Goal: Check status: Check status

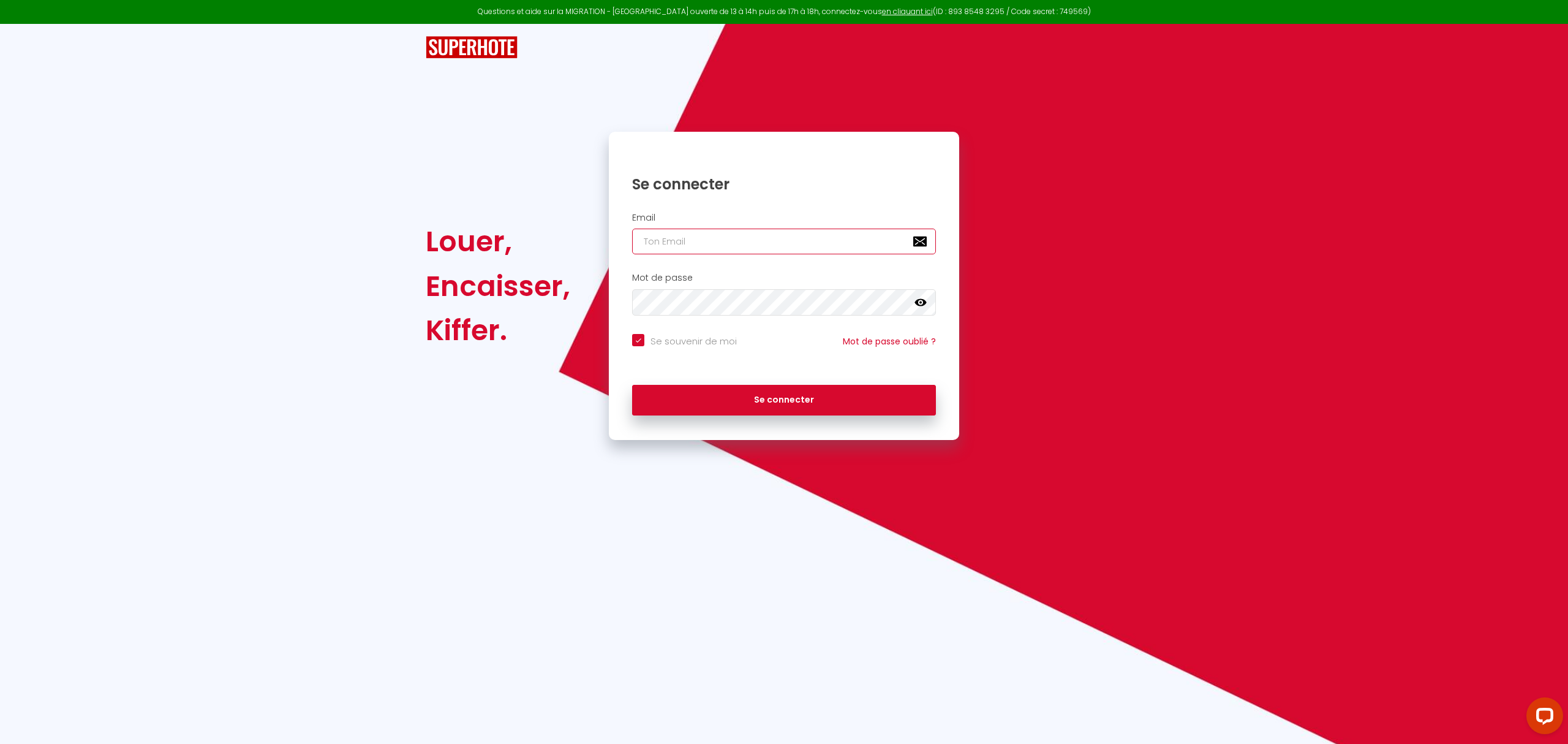
type input "[EMAIL_ADDRESS][DOMAIN_NAME]"
click at [788, 369] on div "Se souvenir de moi Mot de passe oublié ?" at bounding box center [784, 351] width 351 height 45
click at [787, 402] on button "Se connecter" at bounding box center [784, 400] width 303 height 31
checkbox input "true"
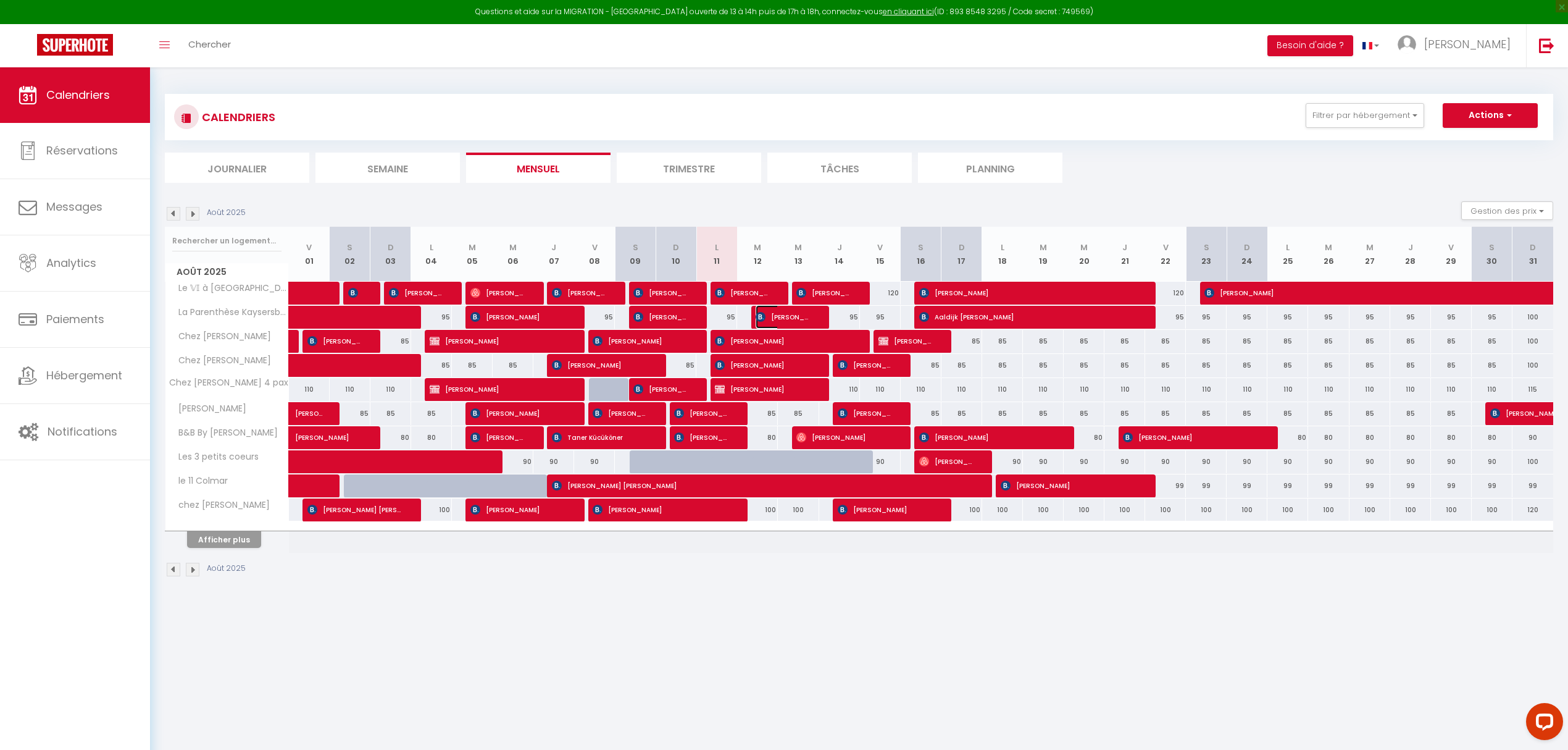
click at [791, 316] on span "[PERSON_NAME]-[PERSON_NAME]" at bounding box center [782, 317] width 54 height 24
select select "OK"
select select "KO"
select select "0"
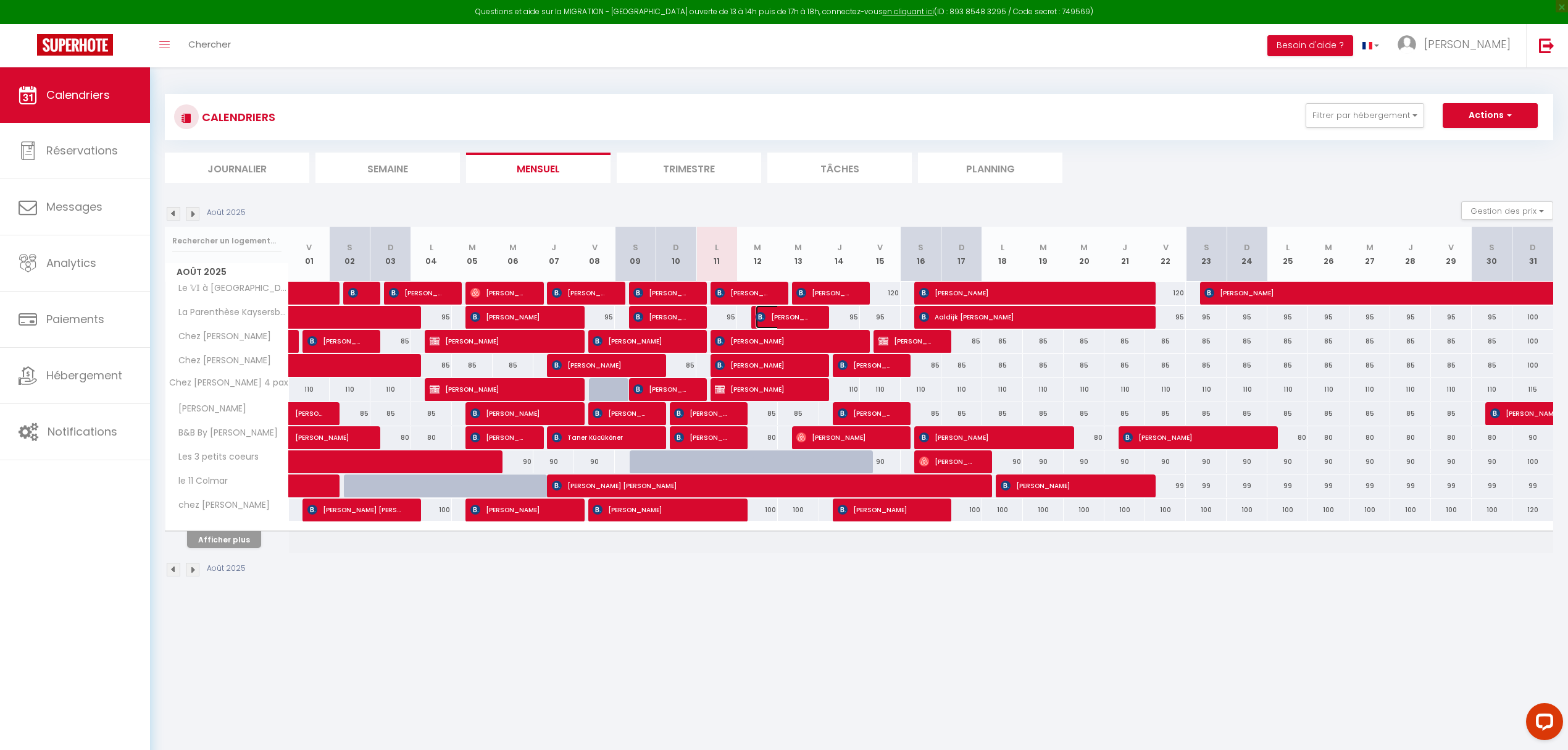
select select "1"
select select
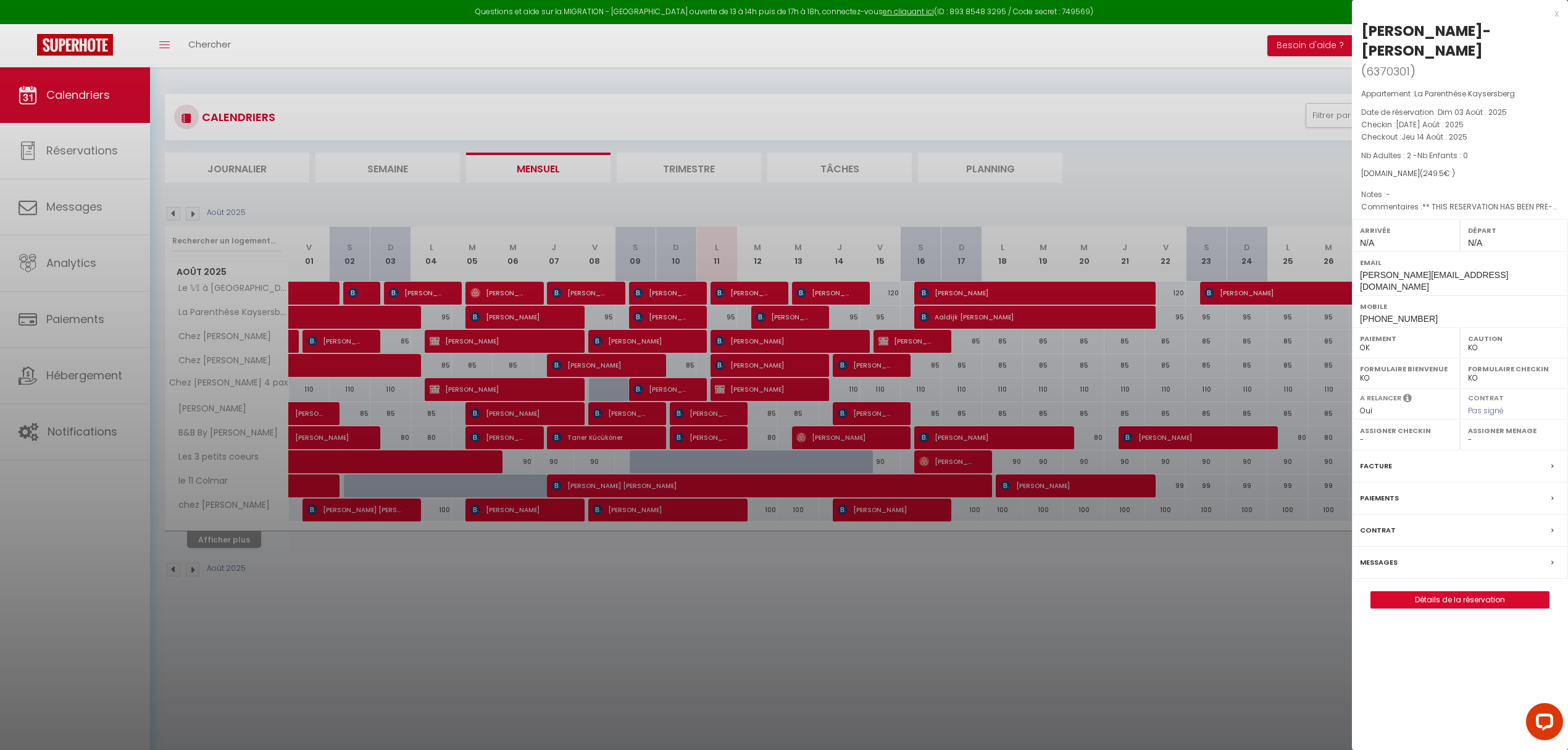
click at [886, 55] on div at bounding box center [784, 375] width 1568 height 750
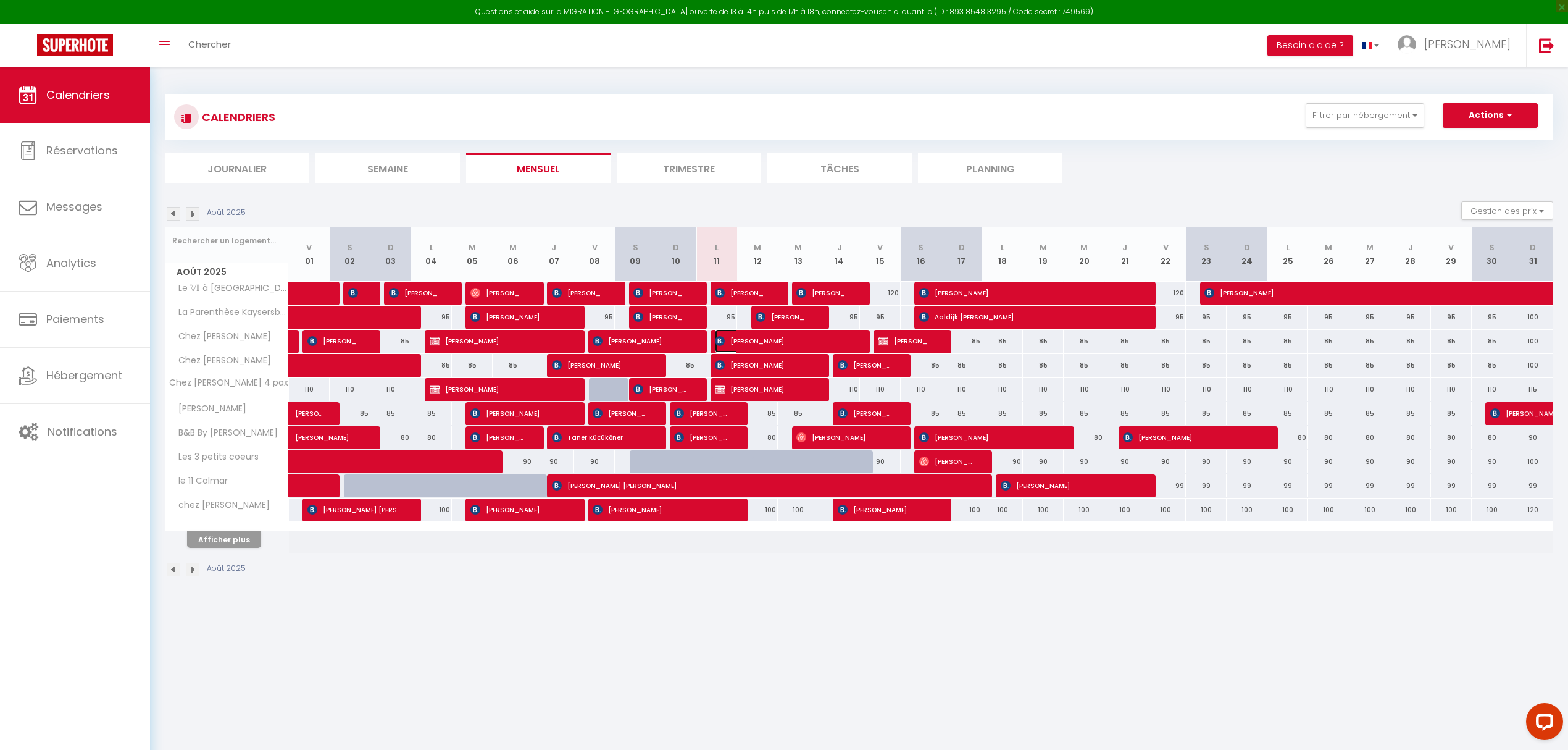
click at [753, 341] on span "[PERSON_NAME]" at bounding box center [783, 341] width 135 height 24
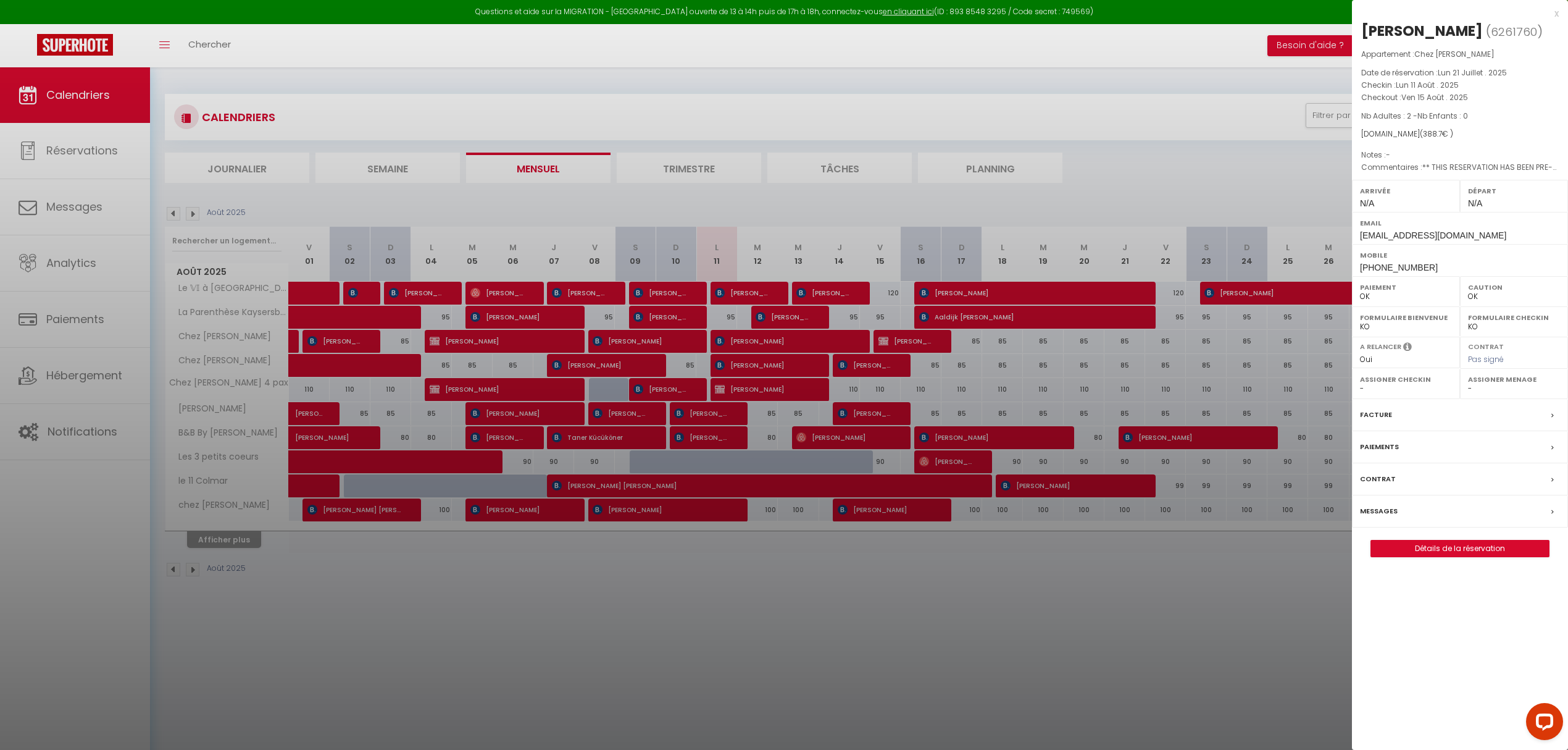
click at [753, 341] on div at bounding box center [784, 375] width 1568 height 750
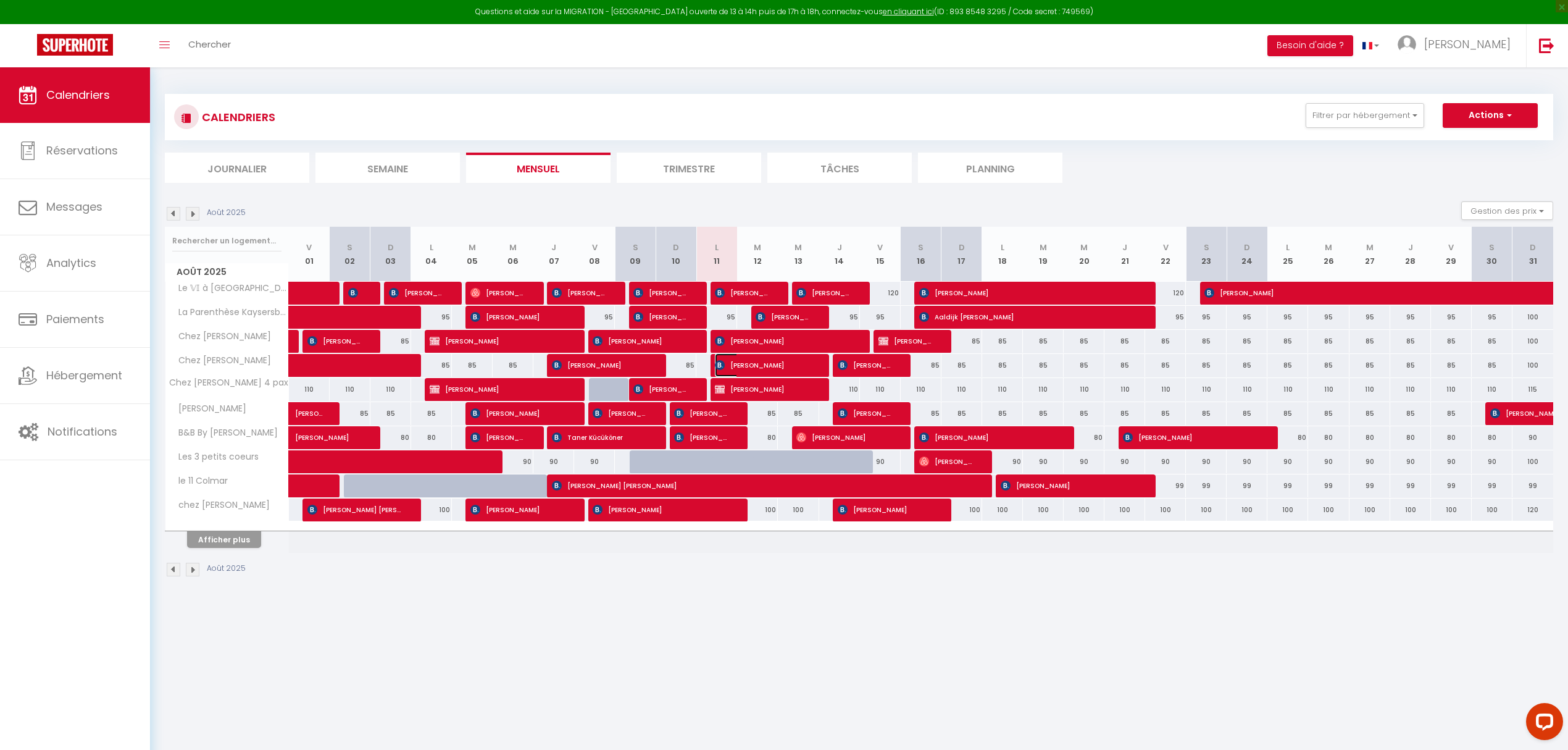
click at [742, 365] on span "[PERSON_NAME]" at bounding box center [762, 365] width 95 height 24
select select "KO"
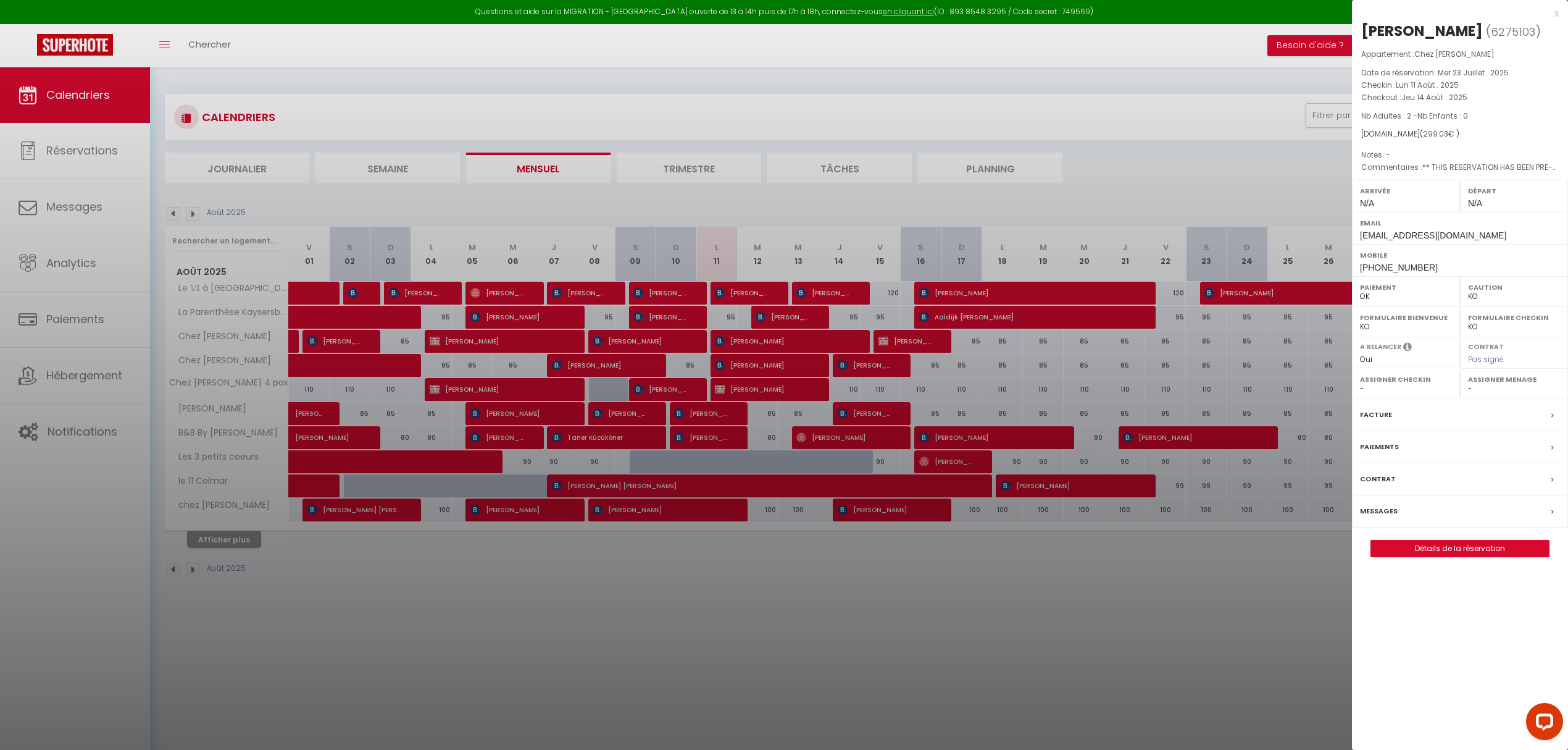
click at [742, 389] on div at bounding box center [784, 375] width 1568 height 750
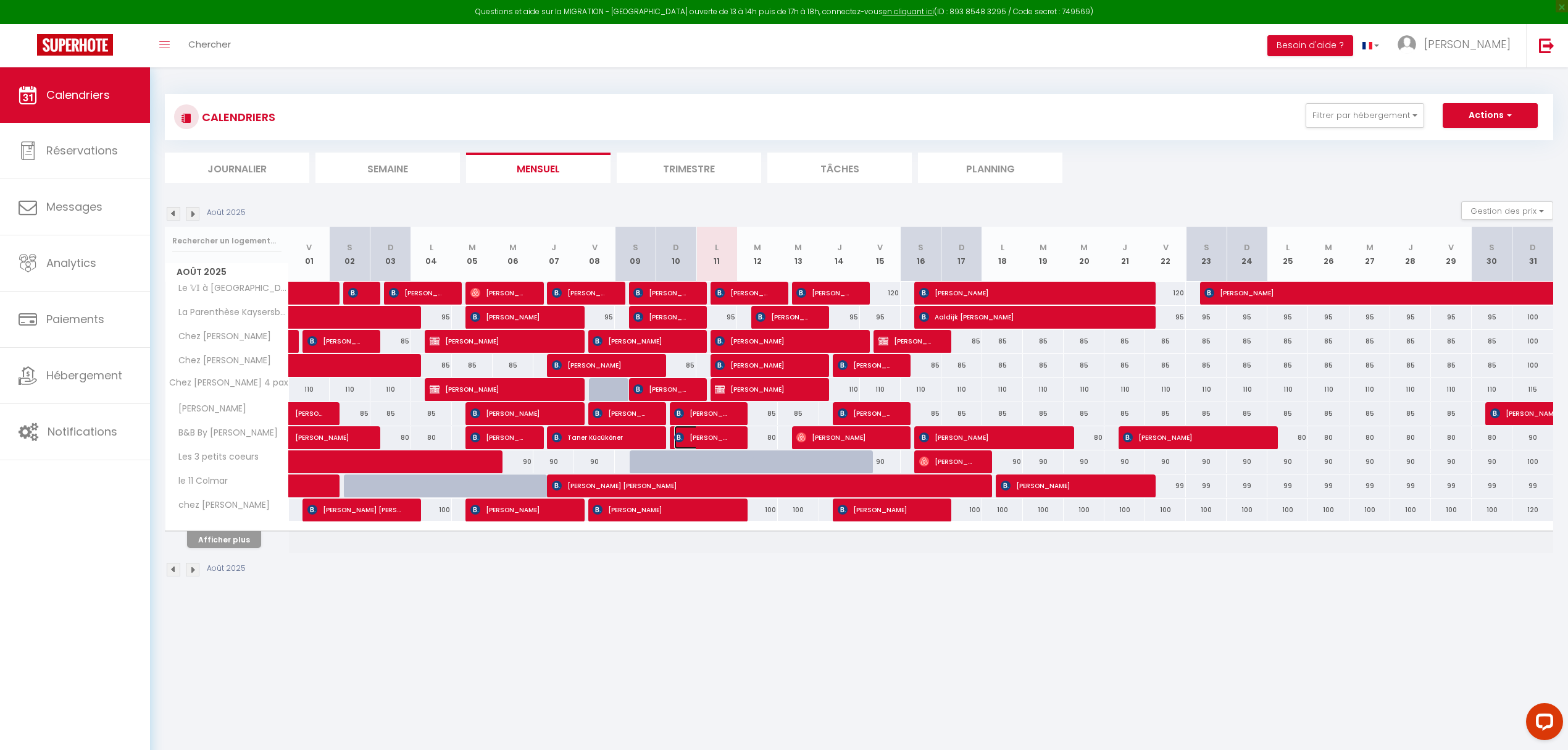
click at [729, 439] on span "[PERSON_NAME]" at bounding box center [700, 438] width 54 height 24
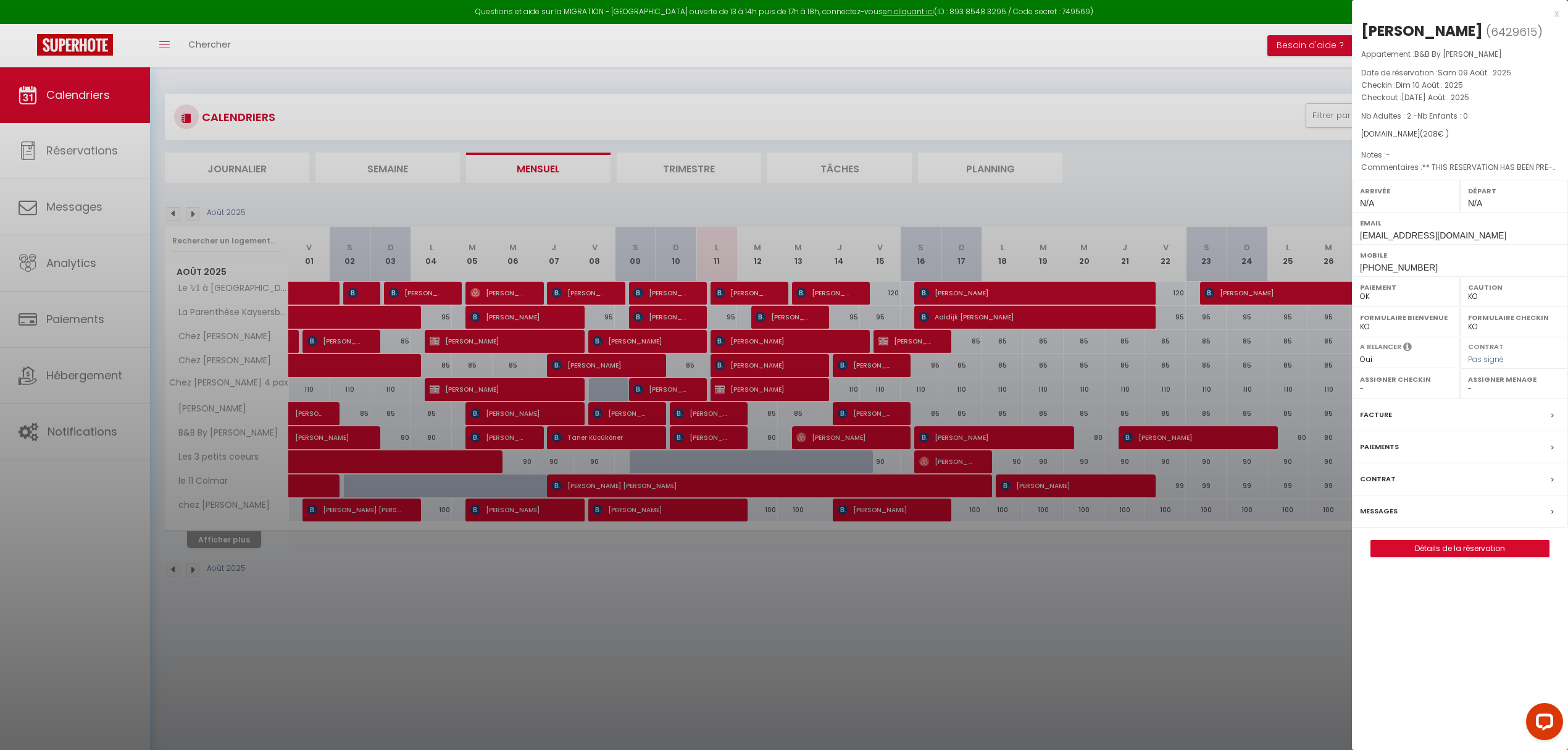
click at [222, 541] on div at bounding box center [784, 375] width 1568 height 750
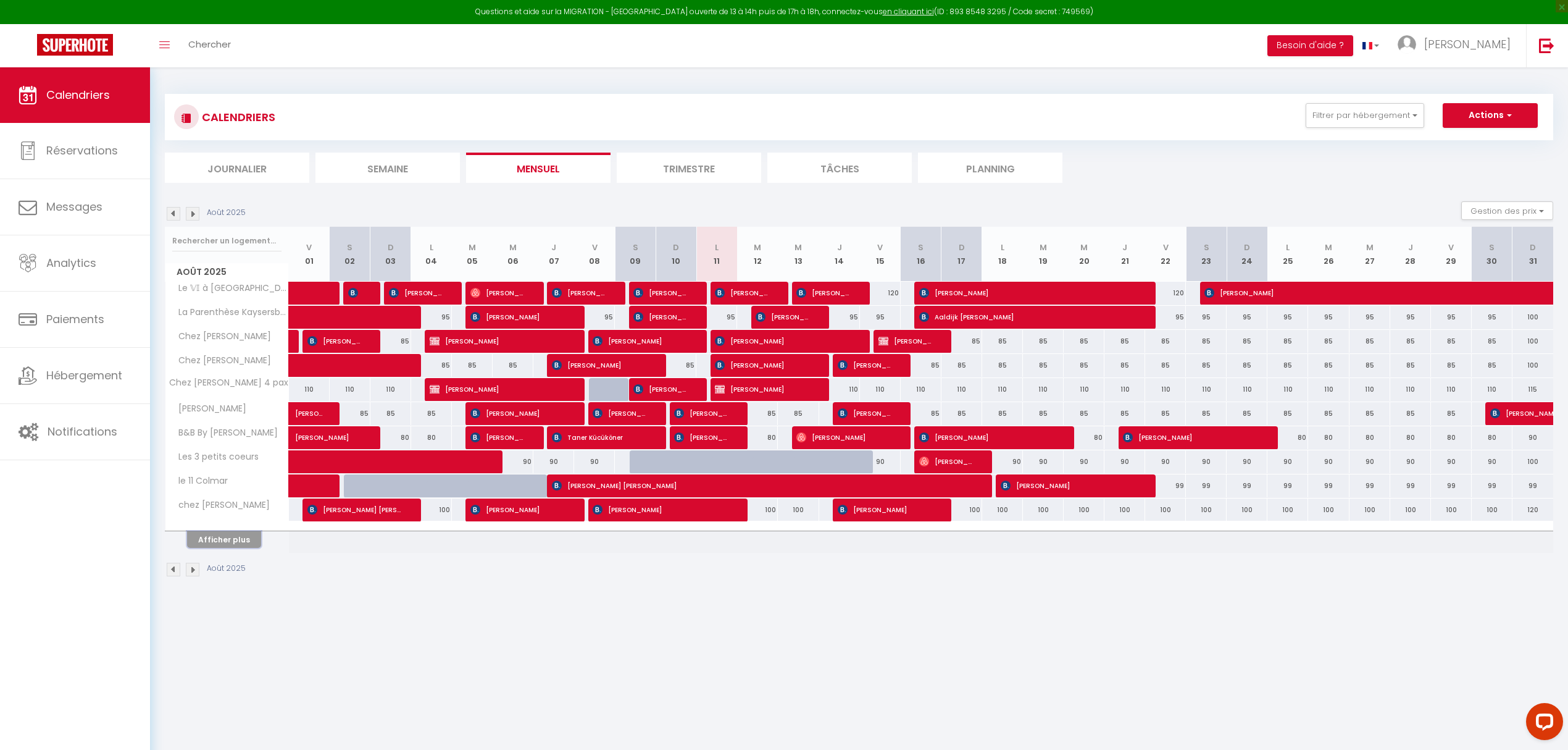
click at [222, 541] on button "Afficher plus" at bounding box center [223, 539] width 74 height 16
